Goal: Navigation & Orientation: Find specific page/section

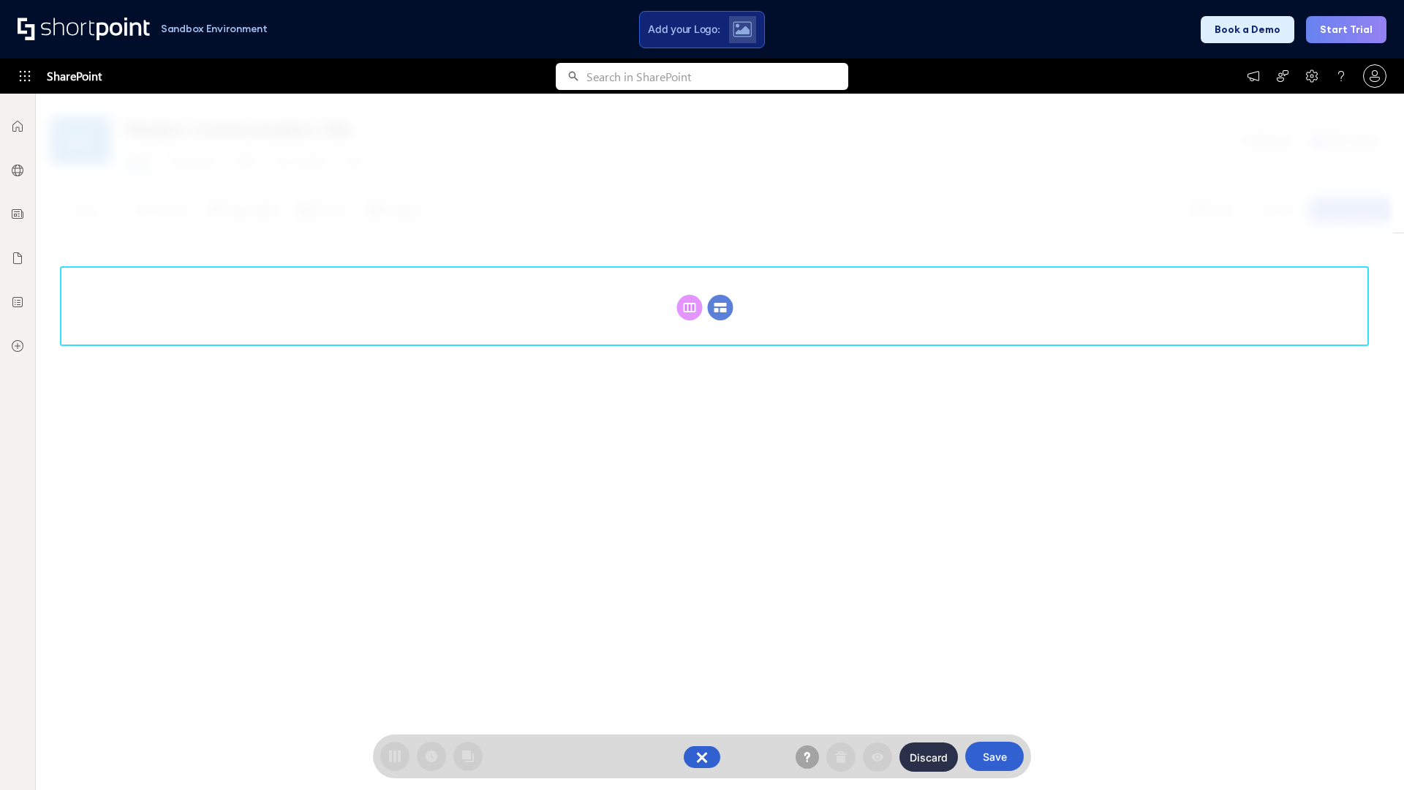
click at [720, 307] on circle at bounding box center [721, 308] width 26 height 26
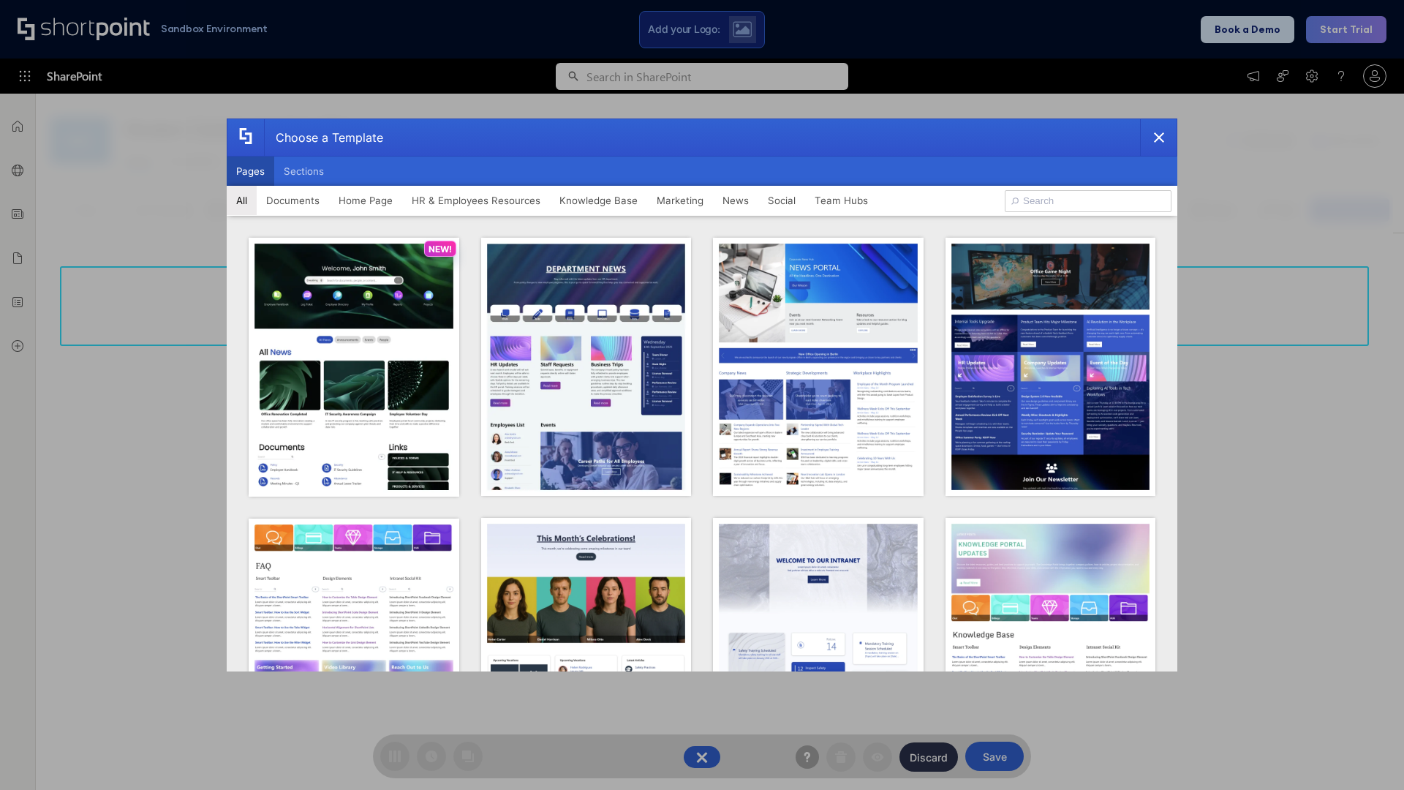
click at [250, 171] on button "Pages" at bounding box center [251, 170] width 48 height 29
type input "Knowledge Portal 1"
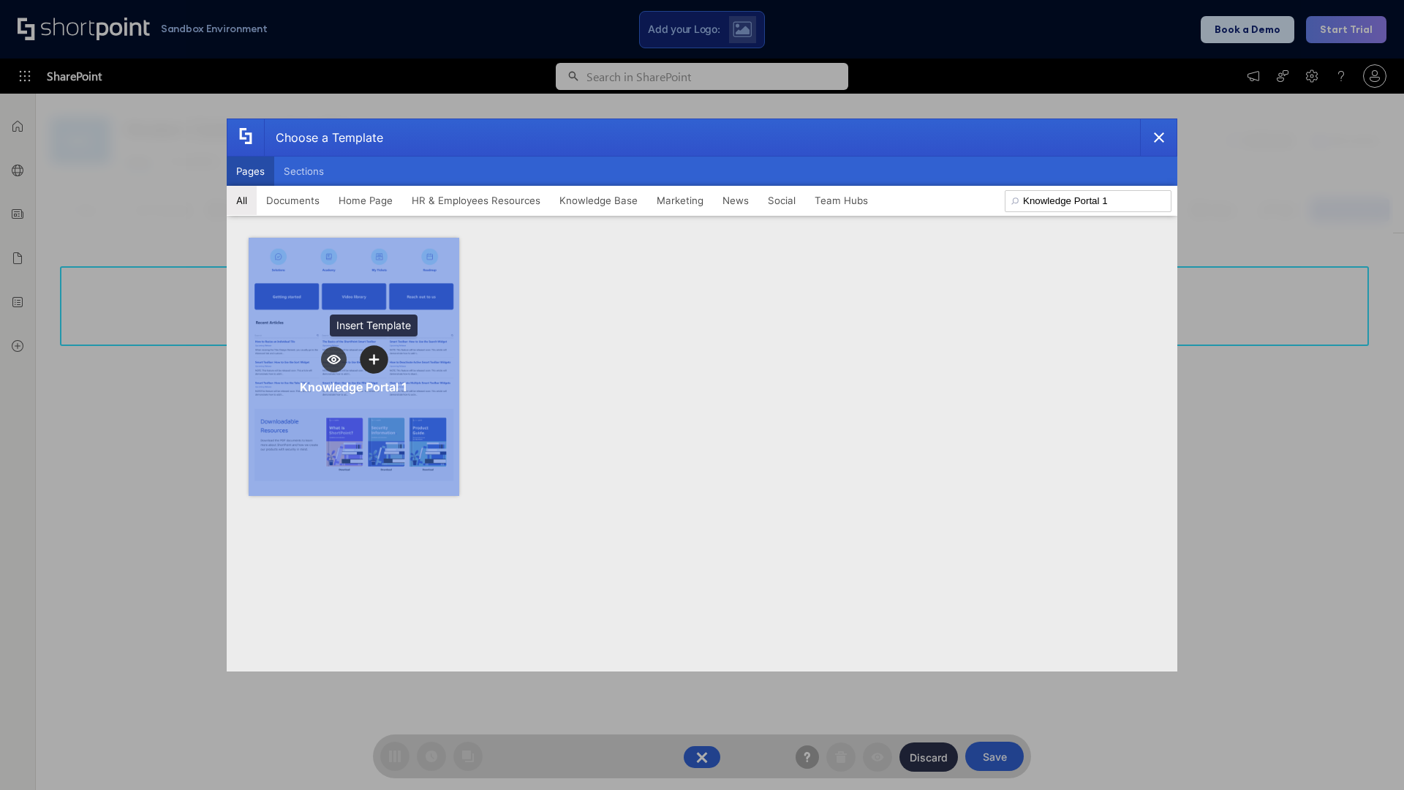
click at [374, 359] on icon "template selector" at bounding box center [373, 359] width 10 height 10
